Goal: Transaction & Acquisition: Purchase product/service

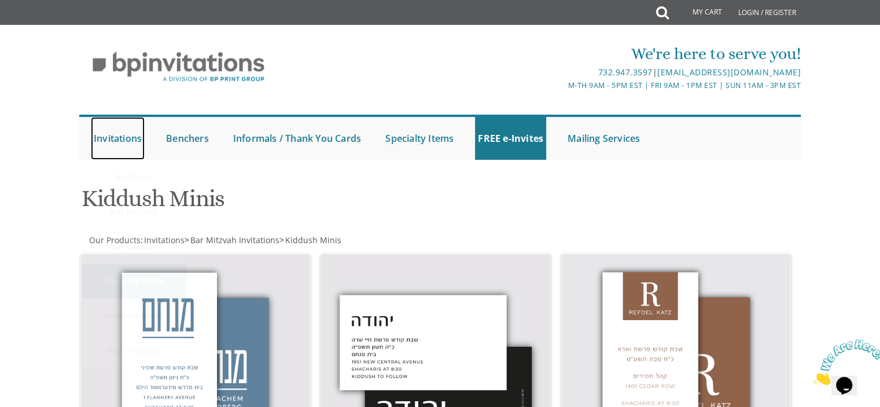
click at [130, 137] on link "Invitations" at bounding box center [118, 138] width 54 height 43
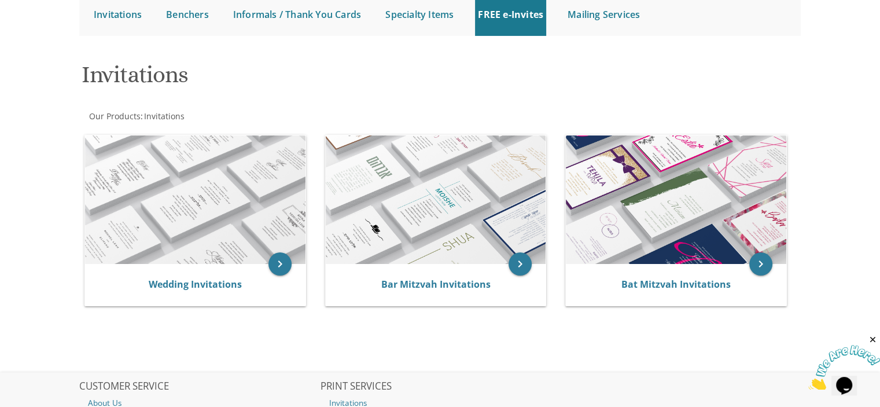
scroll to position [132, 0]
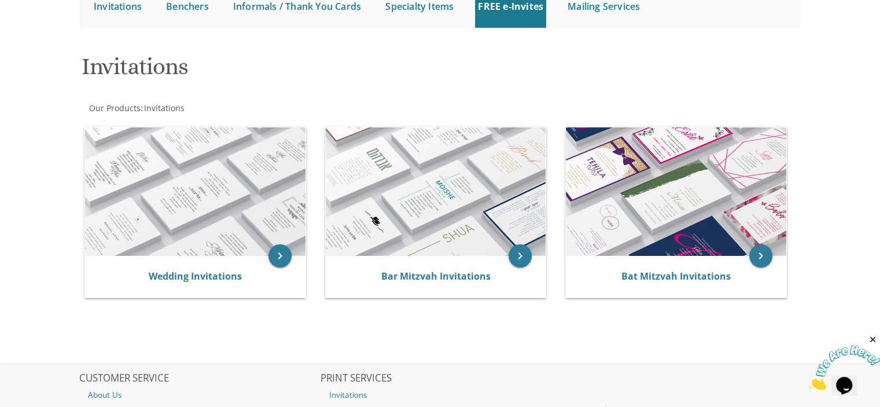
click at [440, 263] on div "Bar Mitzvah Invitations" at bounding box center [436, 277] width 220 height 42
click at [444, 278] on link "Bar Mitzvah Invitations" at bounding box center [435, 276] width 109 height 13
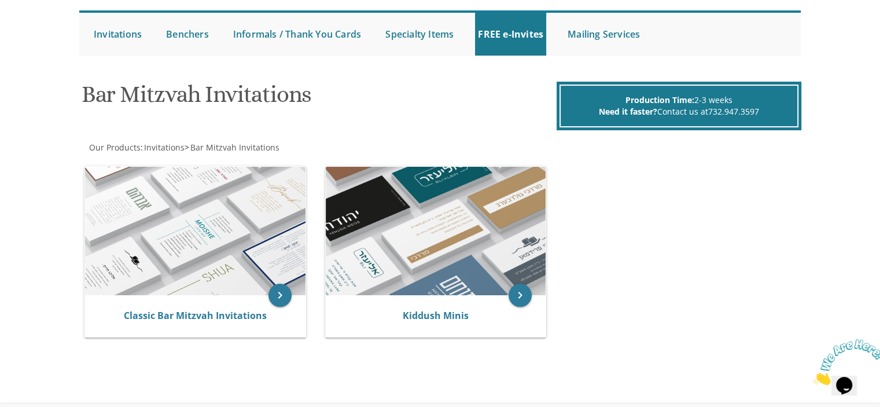
scroll to position [159, 0]
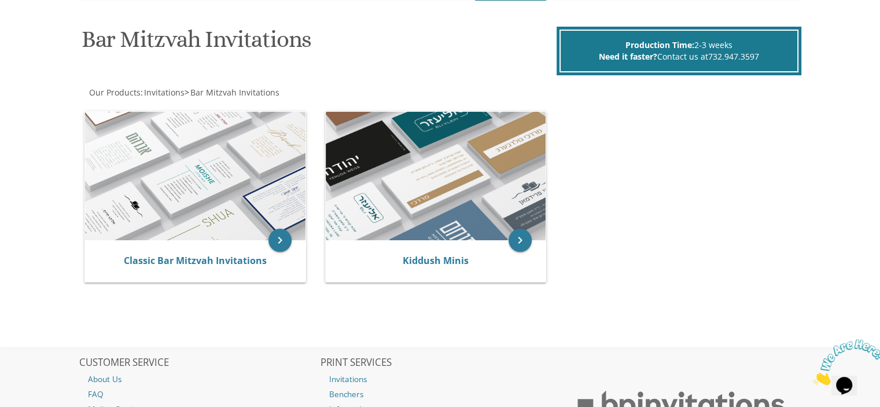
click at [246, 240] on div "Classic Bar Mitzvah Invitations" at bounding box center [195, 261] width 220 height 42
click at [241, 259] on link "Classic Bar Mitzvah Invitations" at bounding box center [195, 260] width 143 height 13
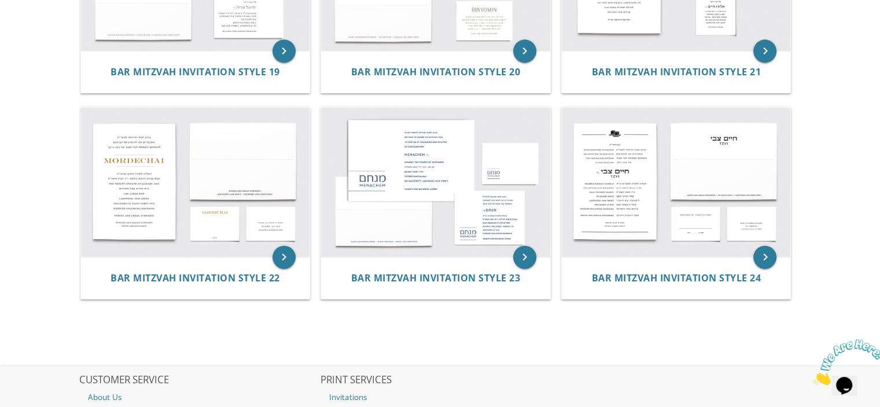
scroll to position [1589, 0]
click at [403, 195] on img at bounding box center [435, 183] width 229 height 150
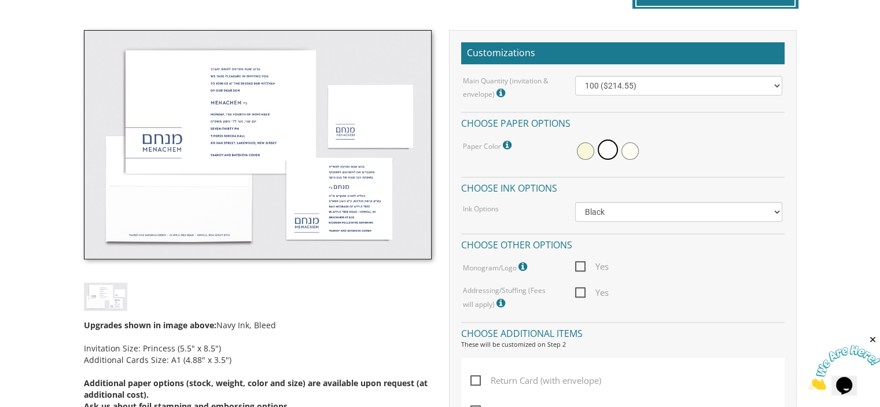
scroll to position [323, 0]
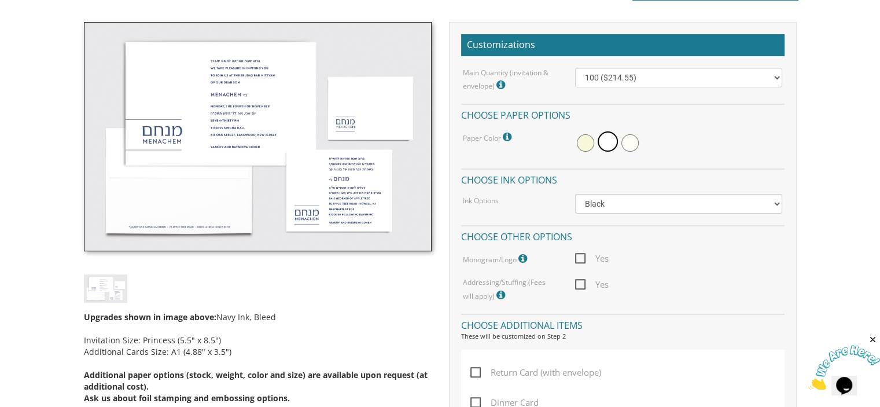
click at [584, 253] on span "Yes" at bounding box center [592, 258] width 34 height 14
click at [582, 253] on input "Yes" at bounding box center [579, 257] width 8 height 8
checkbox input "true"
